Goal: Register for event/course

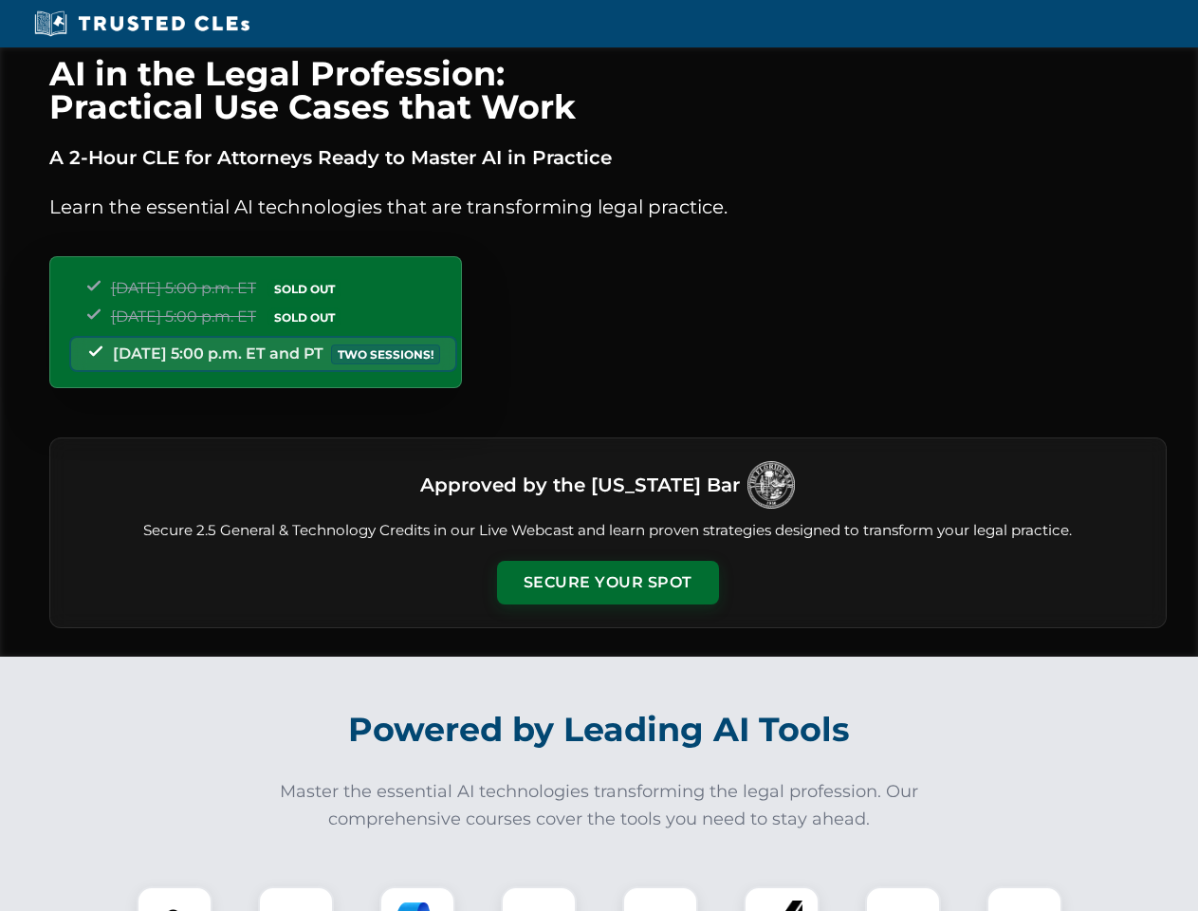
click at [607, 582] on button "Secure Your Spot" at bounding box center [608, 583] width 222 height 44
click at [175, 898] on img at bounding box center [174, 923] width 55 height 55
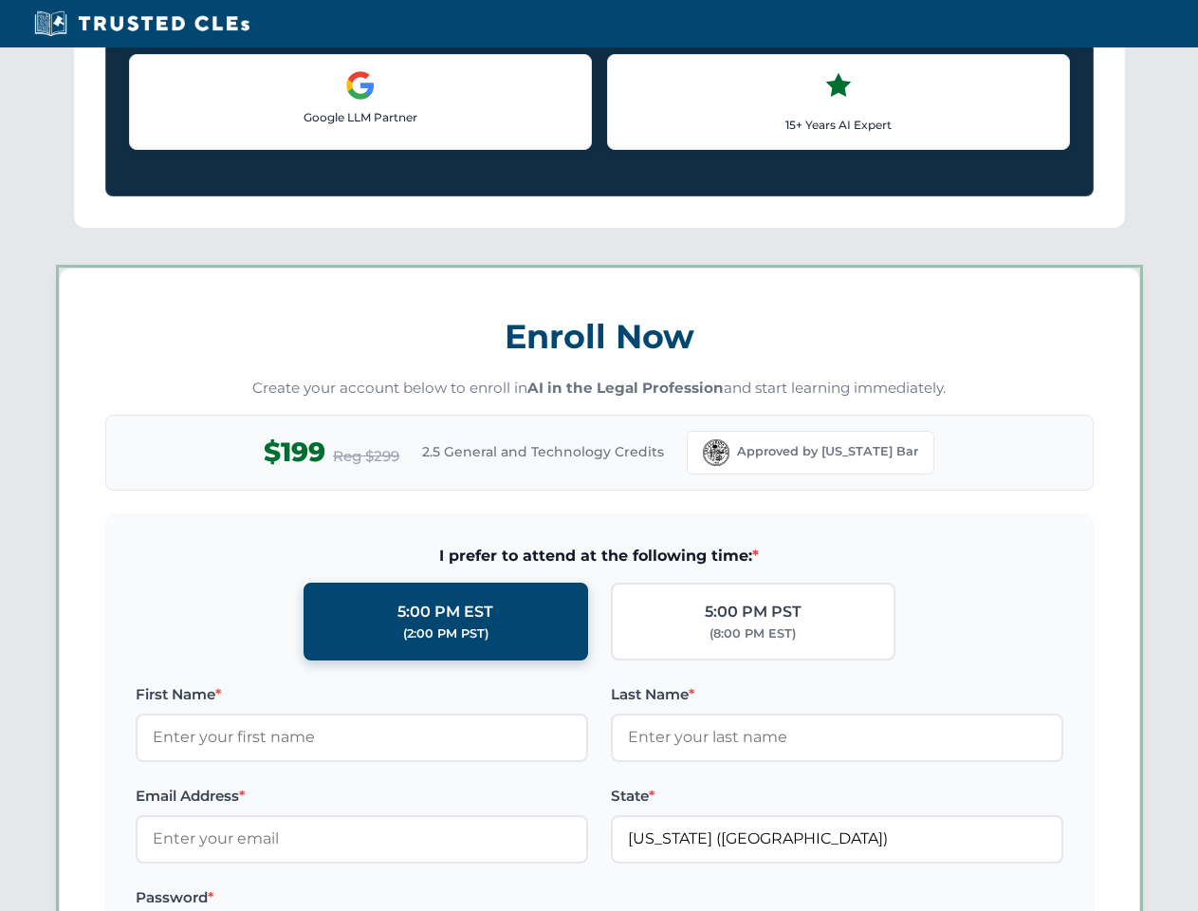
click at [417, 898] on label "Password *" at bounding box center [362, 897] width 452 height 23
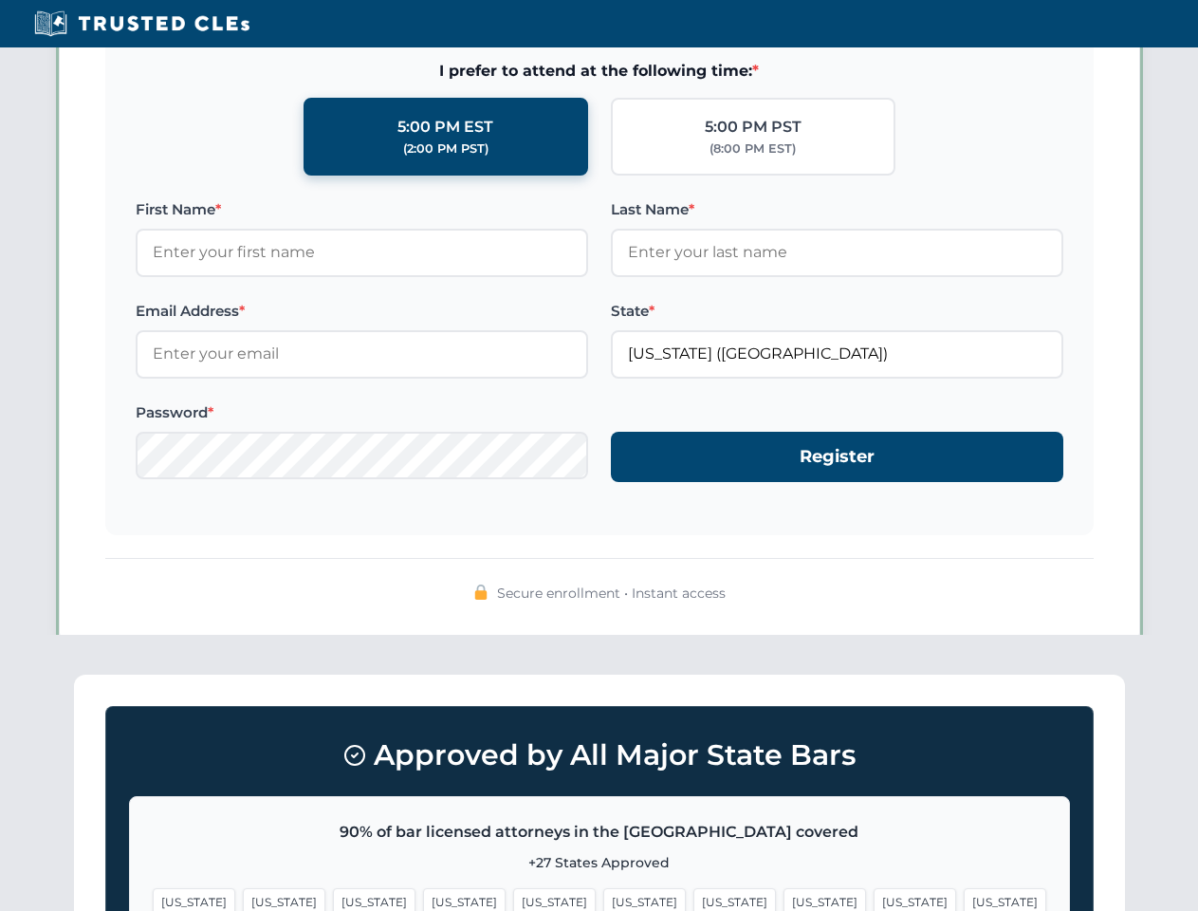
click at [874, 898] on span "[US_STATE]" at bounding box center [915, 902] width 83 height 28
